Goal: Find specific page/section: Find specific page/section

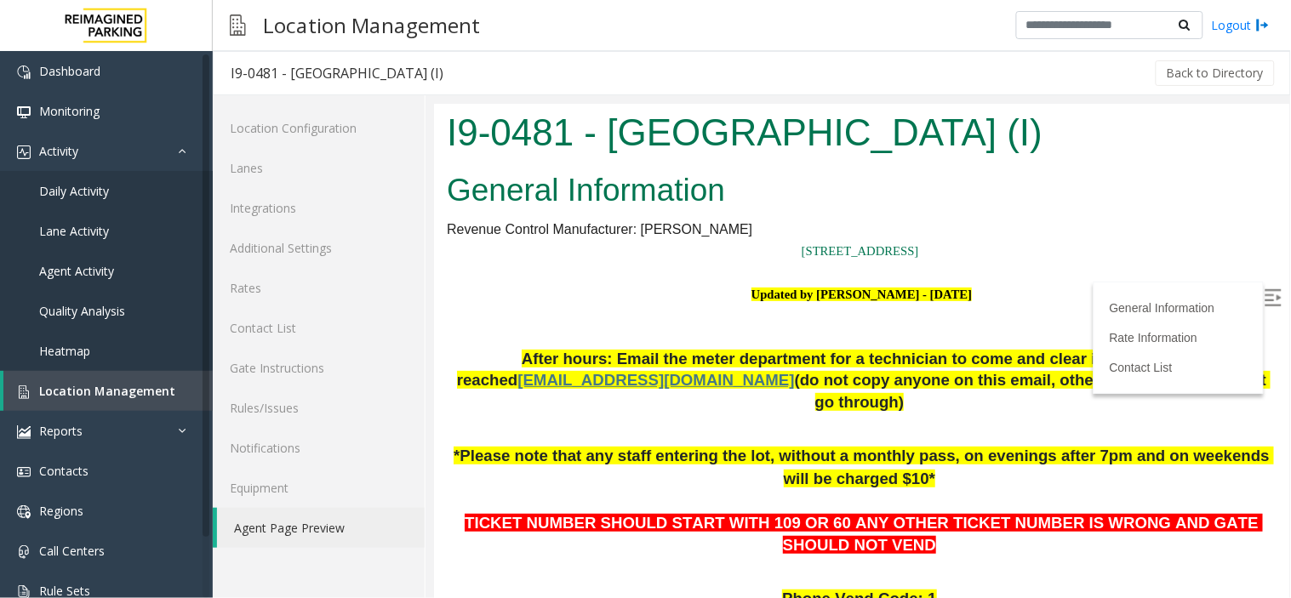
scroll to position [497, 0]
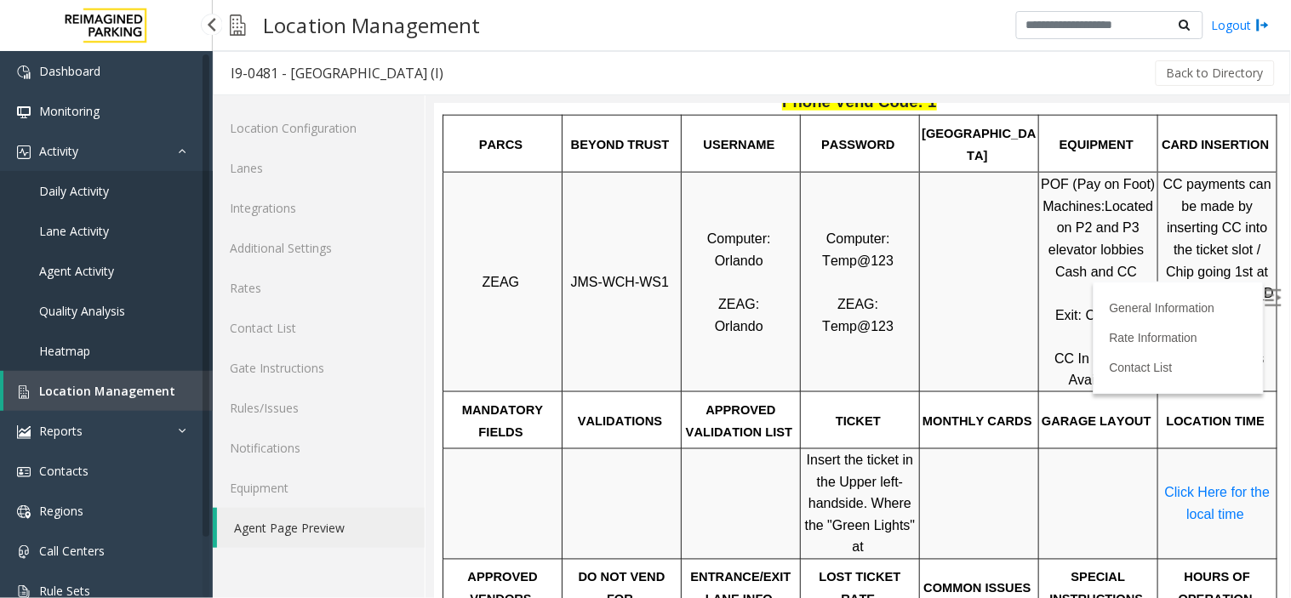
click at [122, 396] on span "Location Management" at bounding box center [107, 391] width 136 height 16
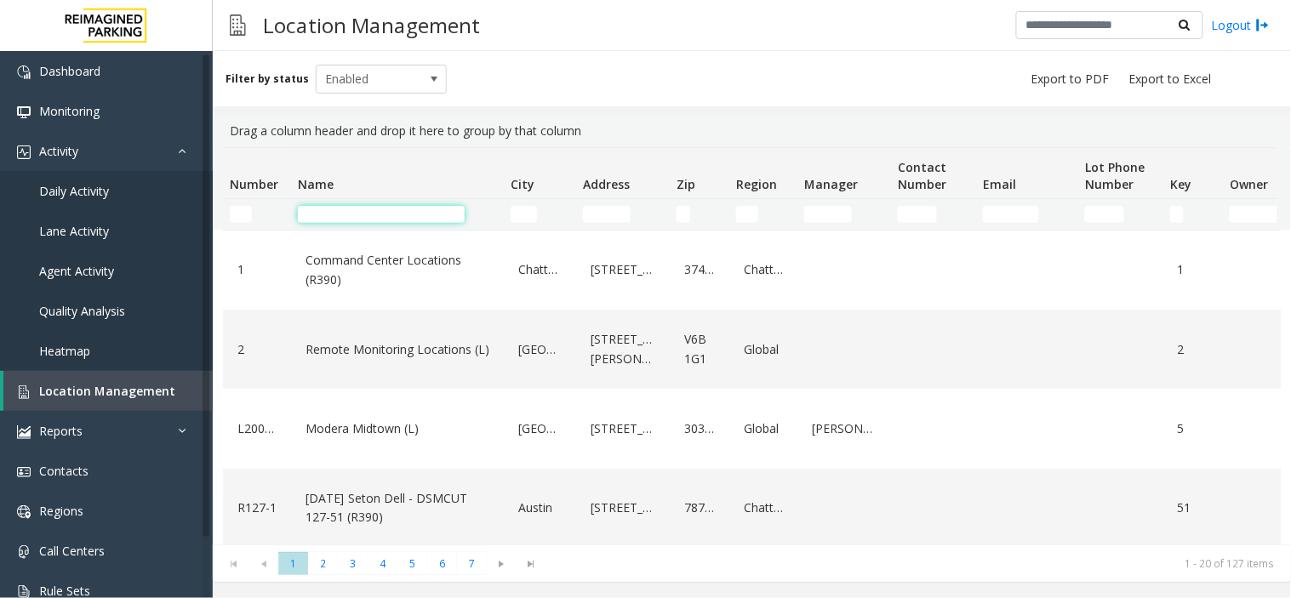
click at [419, 219] on input "Name Filter" at bounding box center [381, 214] width 167 height 17
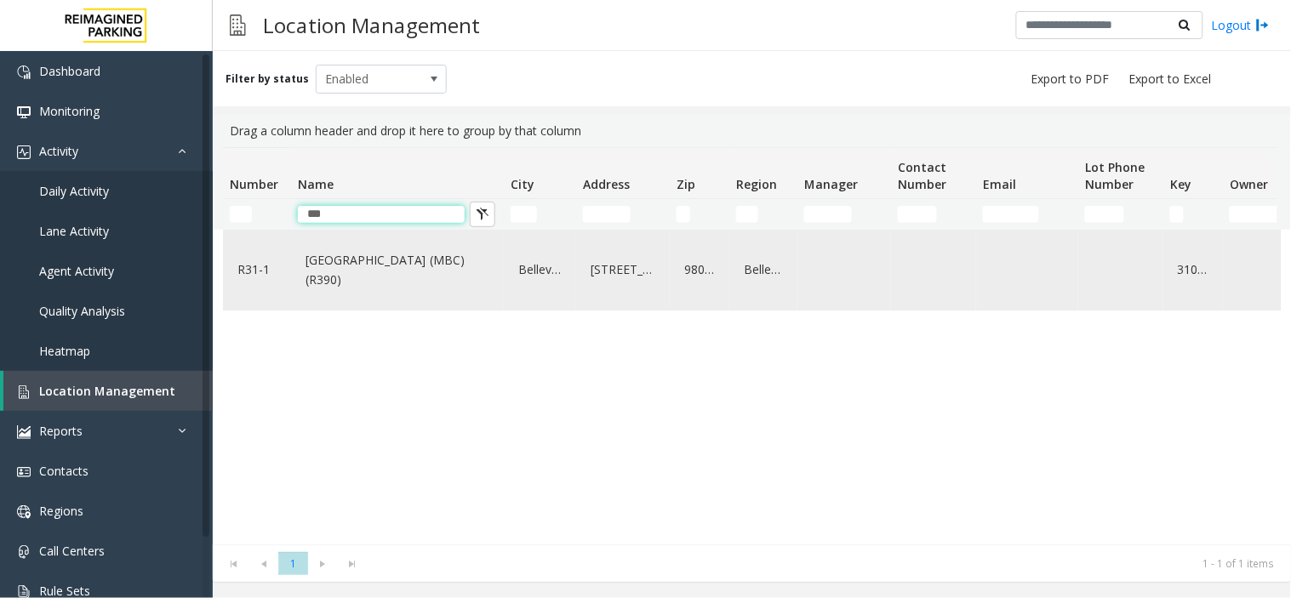
type input "***"
click at [392, 270] on link "[GEOGRAPHIC_DATA] (MBC)(R390)" at bounding box center [397, 270] width 192 height 47
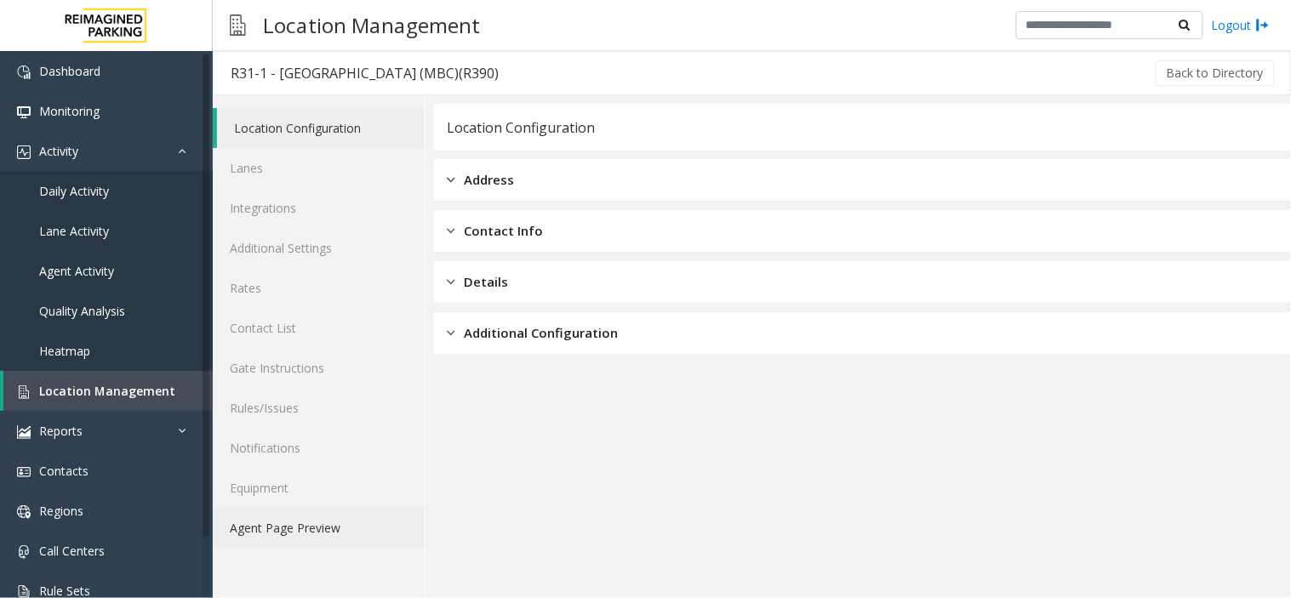
click at [295, 538] on link "Agent Page Preview" at bounding box center [319, 528] width 212 height 40
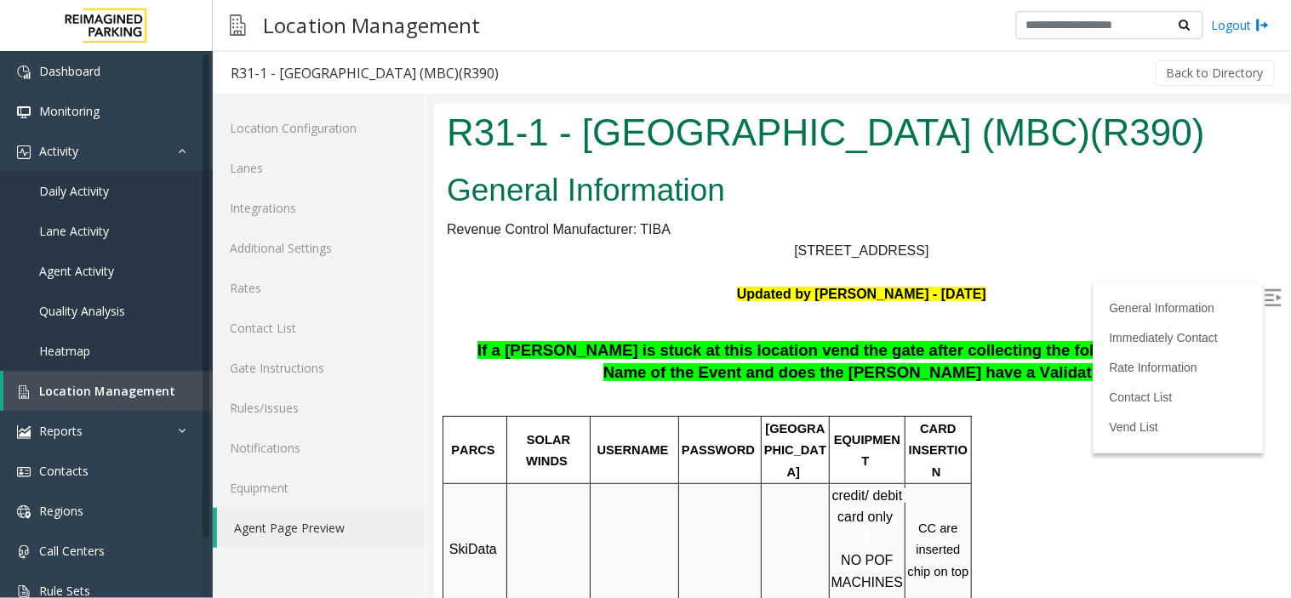
click at [1264, 292] on img at bounding box center [1272, 297] width 17 height 17
click at [91, 386] on span "Location Management" at bounding box center [107, 391] width 136 height 16
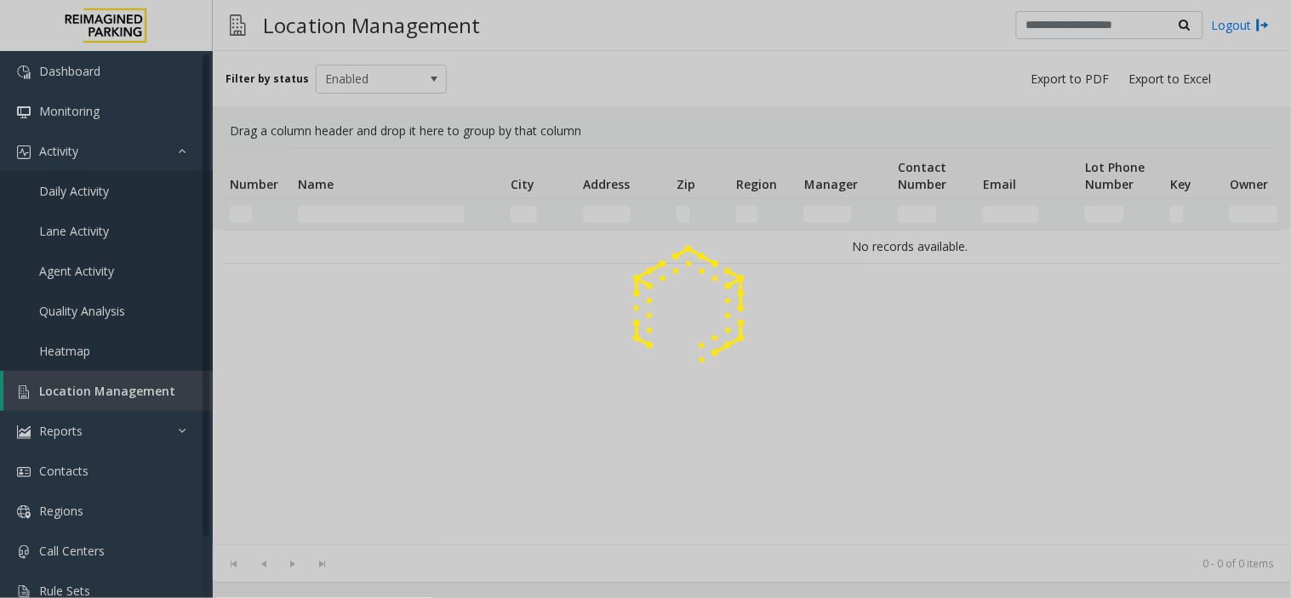
click at [381, 222] on div at bounding box center [645, 299] width 1291 height 598
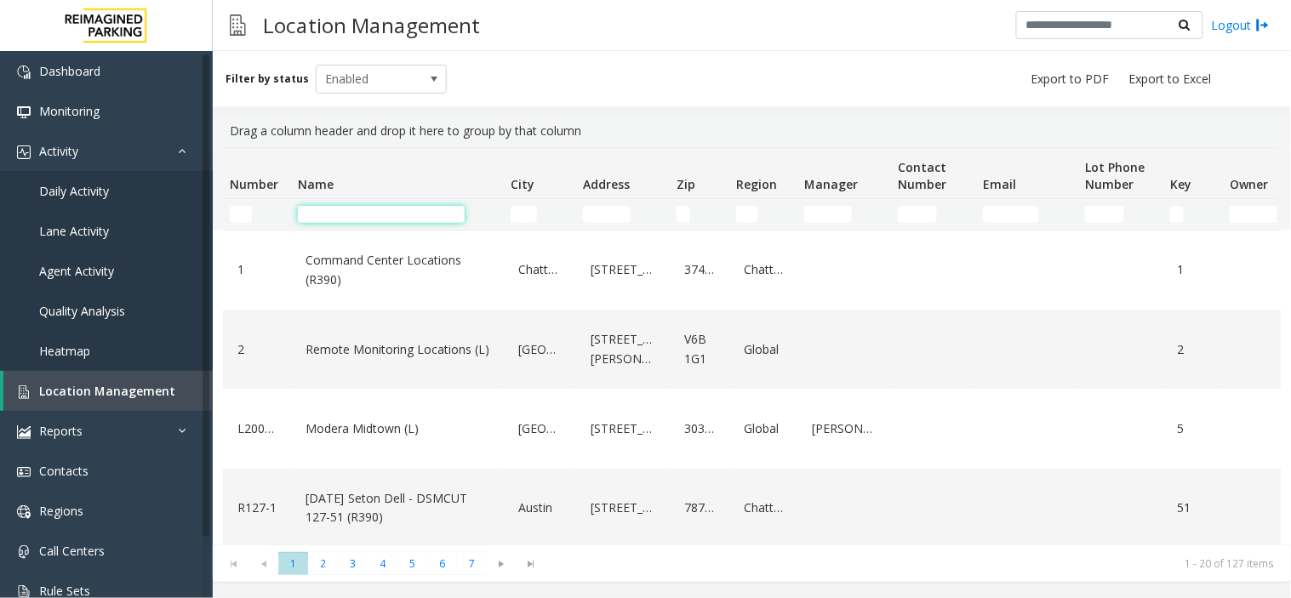
click at [383, 220] on input "Name Filter" at bounding box center [381, 214] width 167 height 17
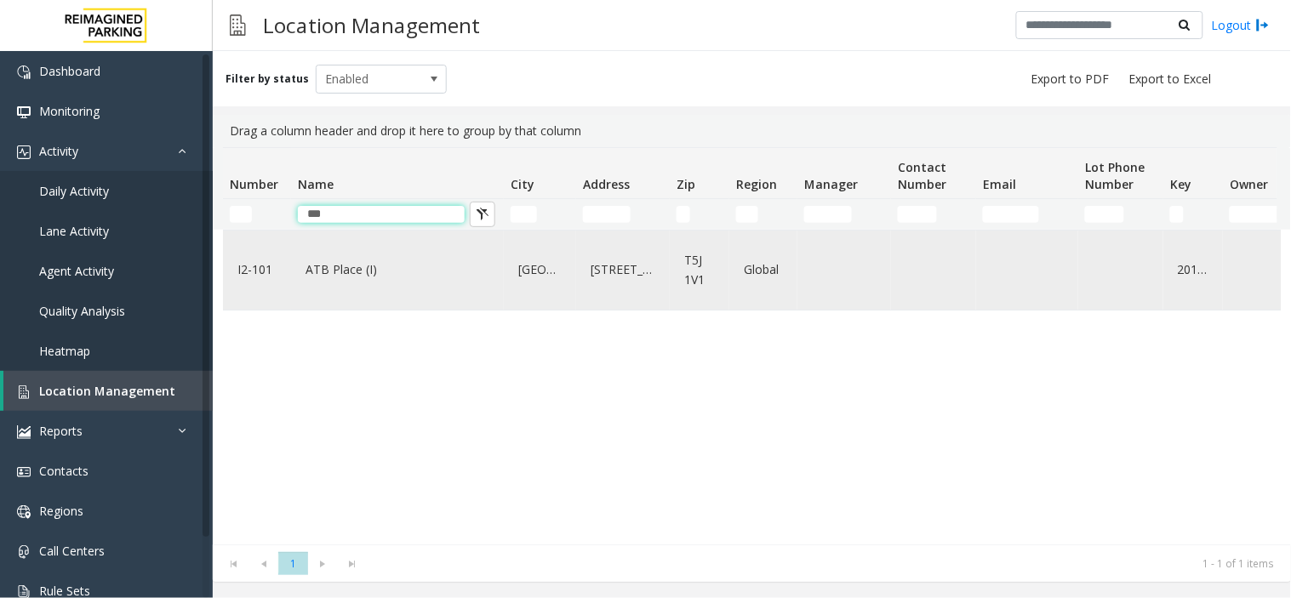
type input "***"
click at [303, 269] on link "ATB Place (I)" at bounding box center [397, 269] width 192 height 27
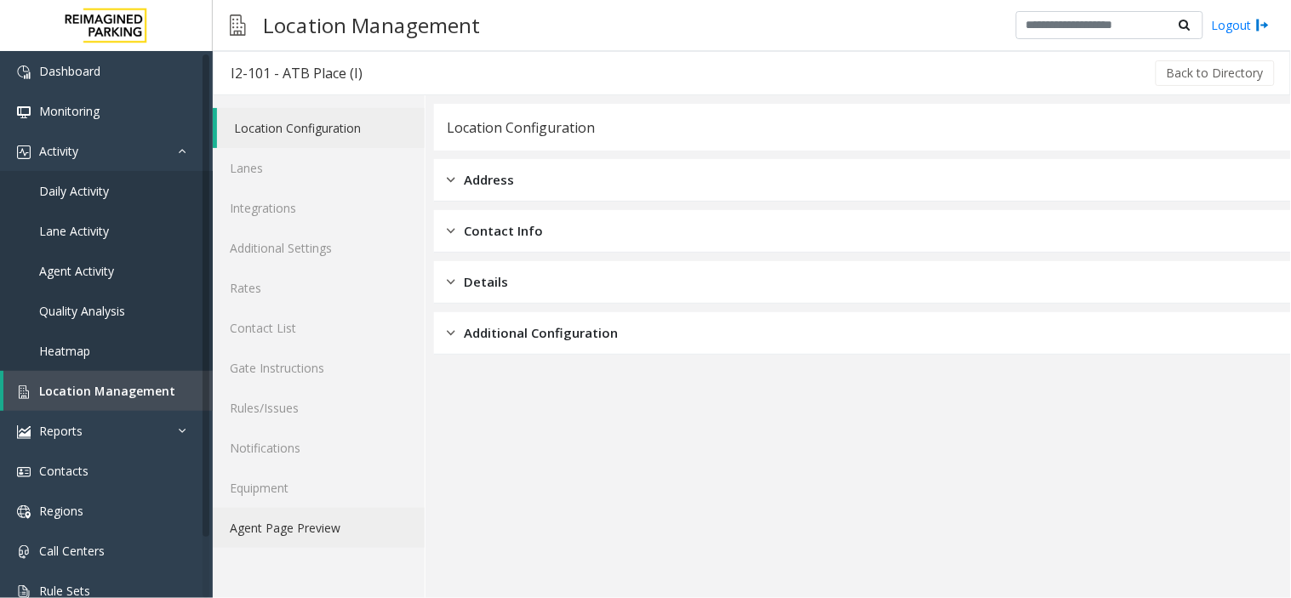
click at [296, 519] on link "Agent Page Preview" at bounding box center [319, 528] width 212 height 40
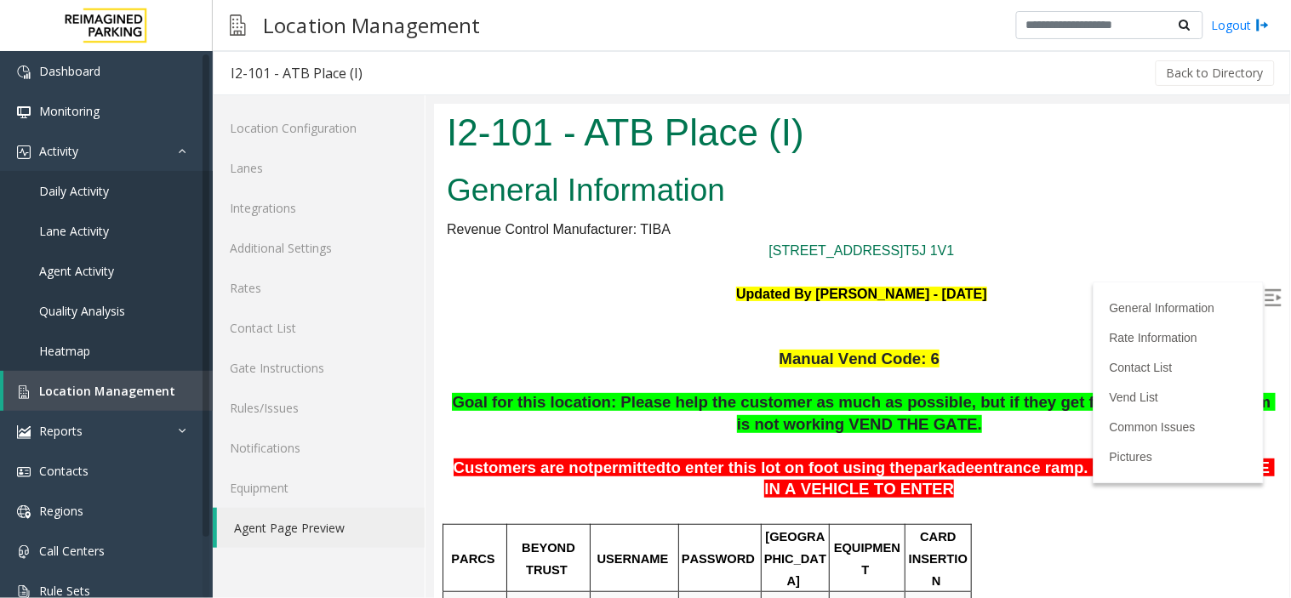
drag, startPoint x: 1271, startPoint y: 293, endPoint x: 1285, endPoint y: 296, distance: 14.9
click at [1285, 296] on html "I2-101 - ATB Place (I) General Information Revenue Control Manufacturer: [STREE…" at bounding box center [860, 350] width 855 height 495
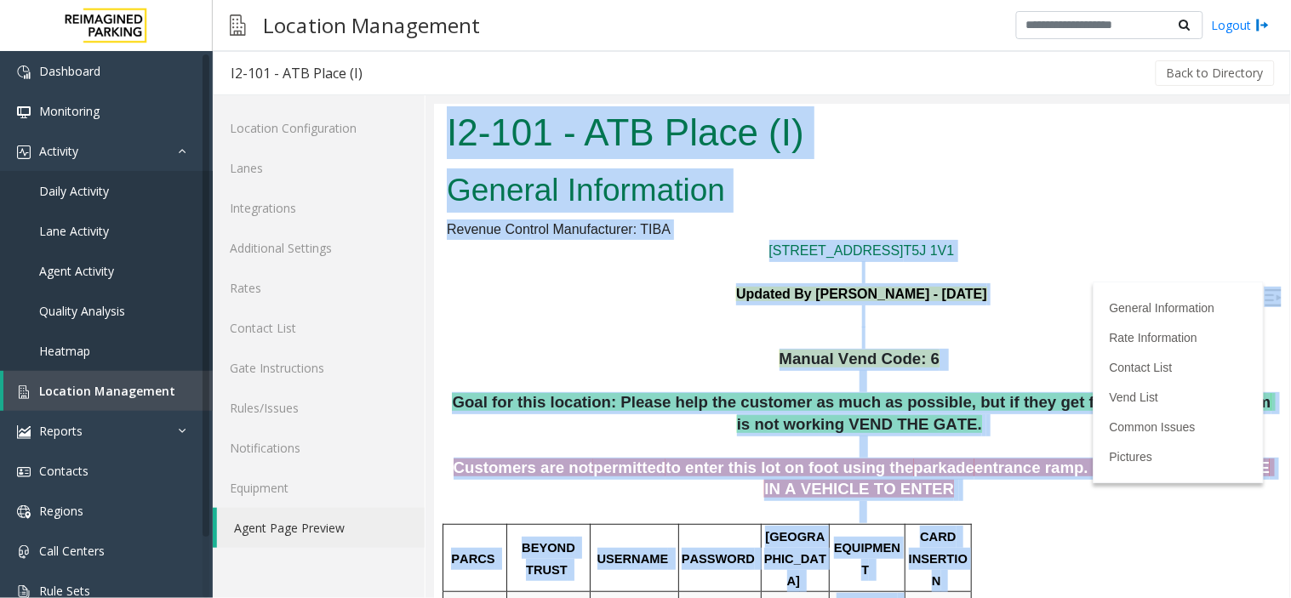
click at [1264, 296] on img at bounding box center [1272, 297] width 17 height 17
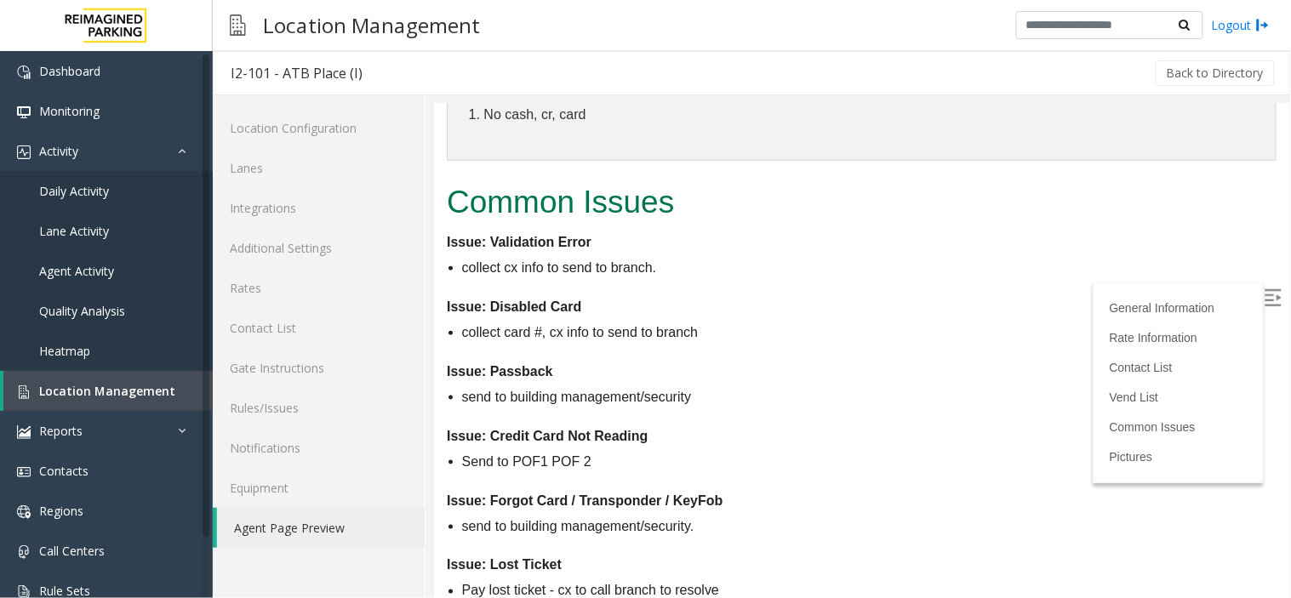
scroll to position [3746, 0]
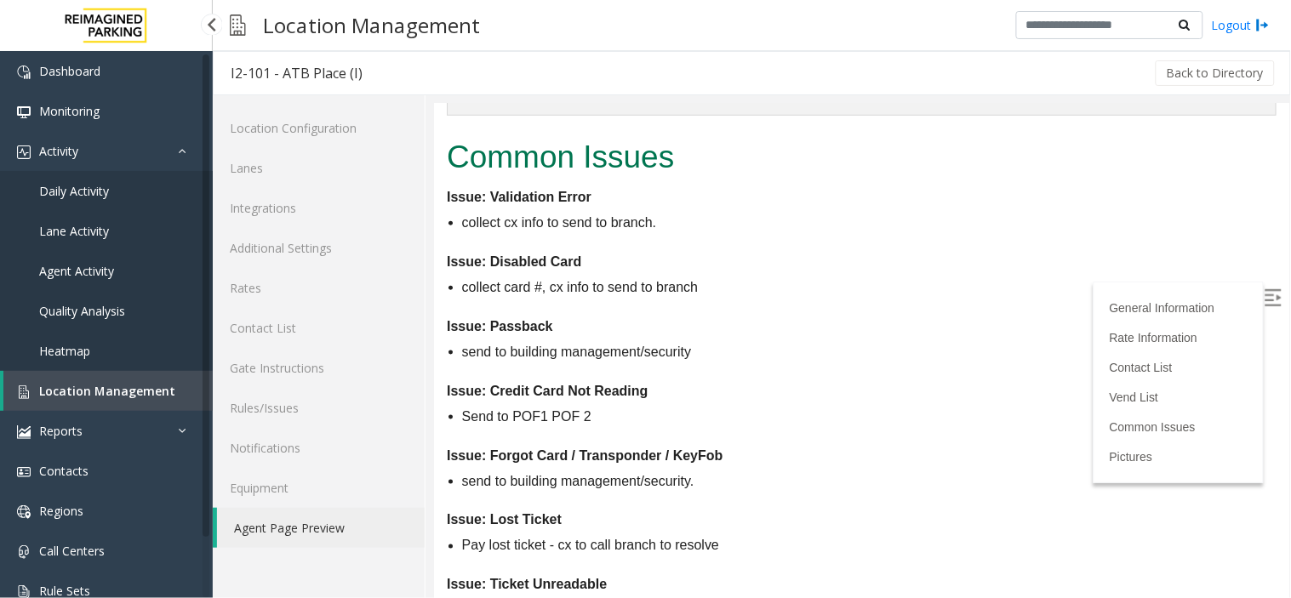
click at [49, 384] on span "Location Management" at bounding box center [107, 391] width 136 height 16
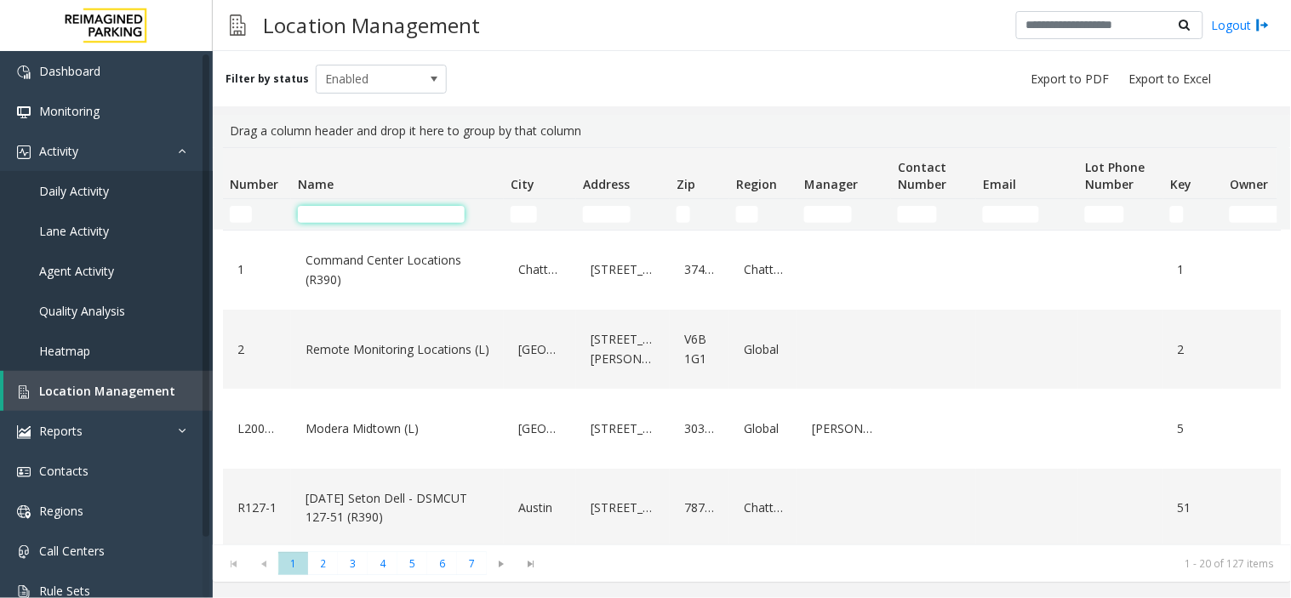
click at [386, 216] on input "Name Filter" at bounding box center [381, 214] width 167 height 17
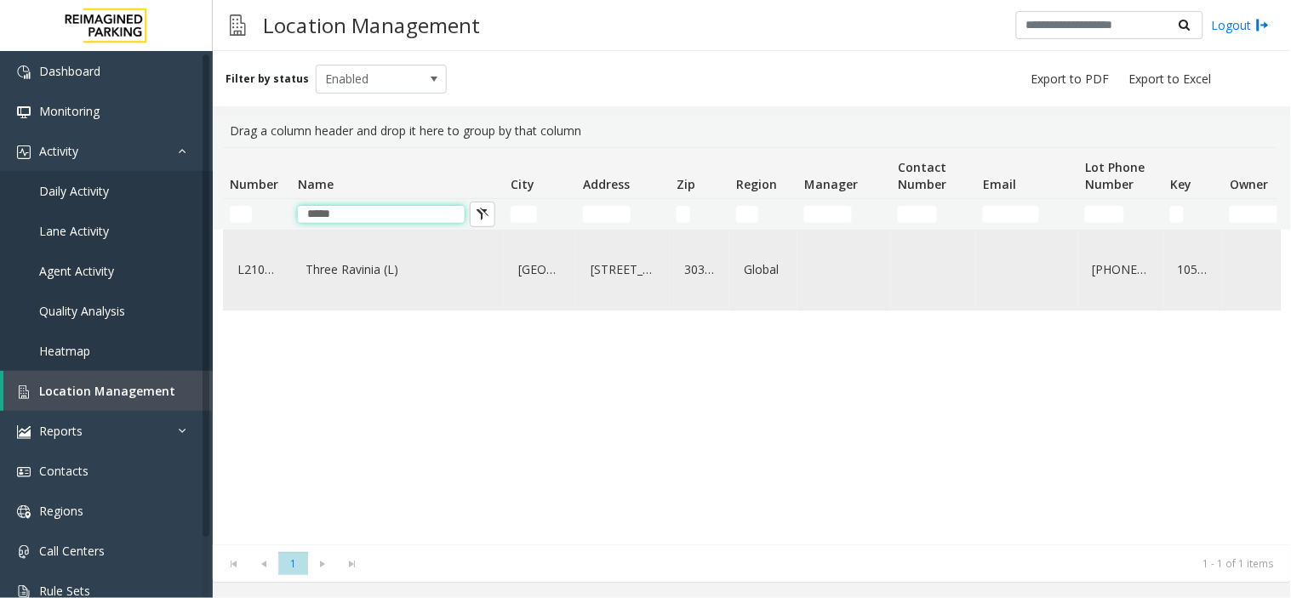
type input "*****"
click at [352, 282] on link "Three Ravinia (L)" at bounding box center [397, 269] width 192 height 27
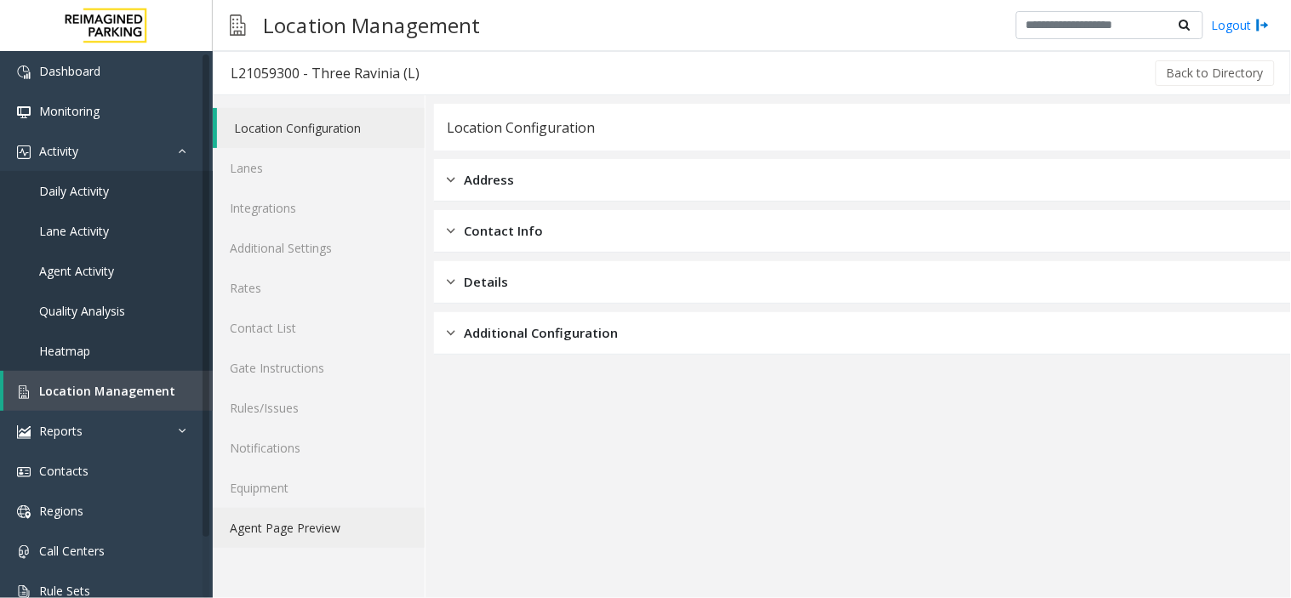
click at [301, 531] on link "Agent Page Preview" at bounding box center [319, 528] width 212 height 40
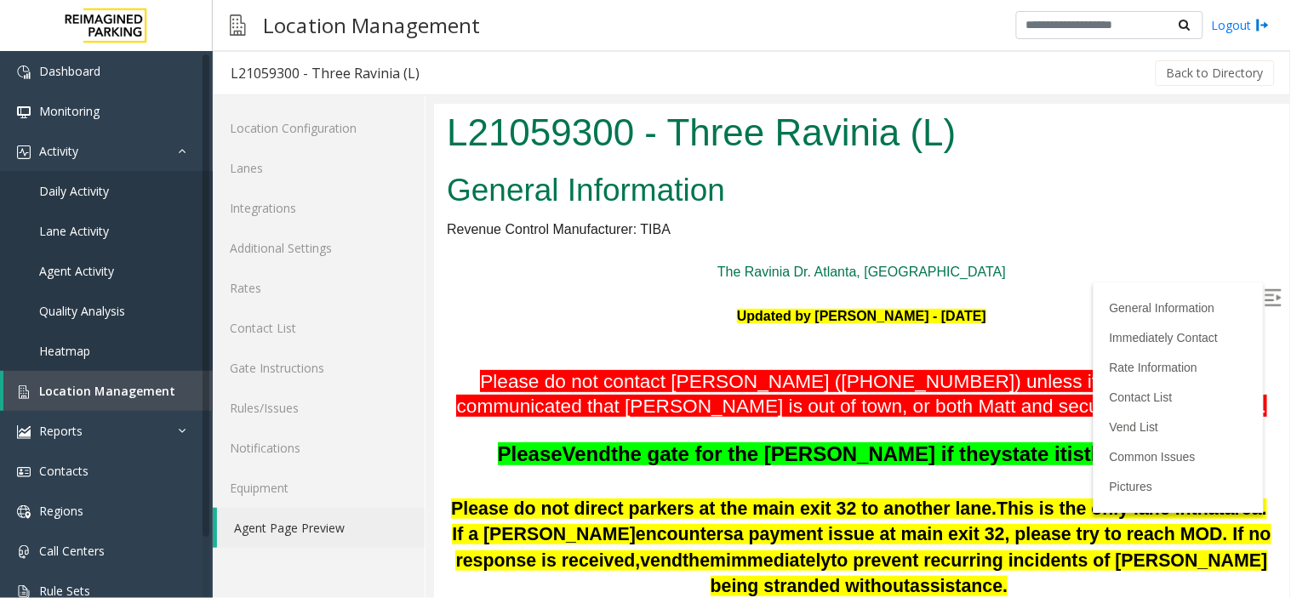
click at [1264, 292] on img at bounding box center [1272, 297] width 17 height 17
